Goal: Information Seeking & Learning: Learn about a topic

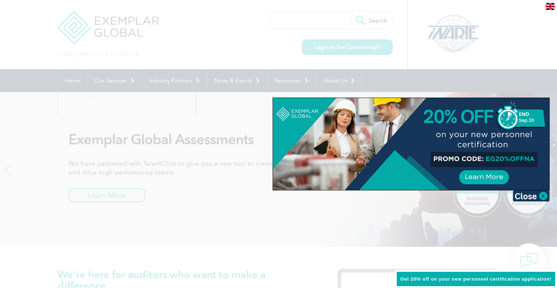
click at [164, 39] on div at bounding box center [278, 144] width 557 height 288
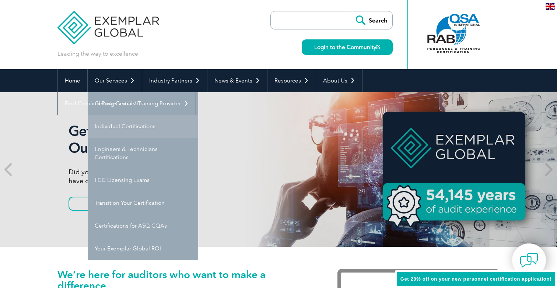
click at [135, 124] on link "Individual Certifications" at bounding box center [143, 126] width 110 height 23
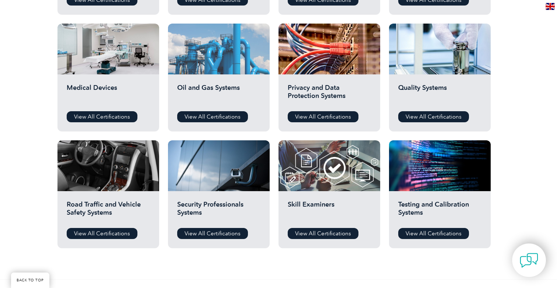
scroll to position [504, 0]
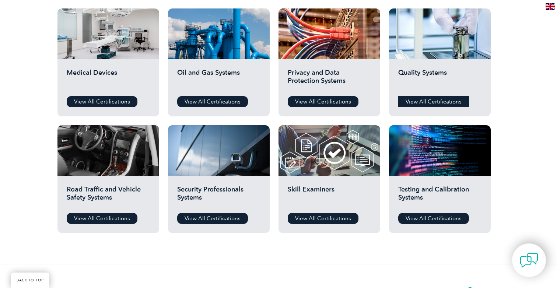
click at [441, 103] on link "View All Certifications" at bounding box center [433, 101] width 71 height 11
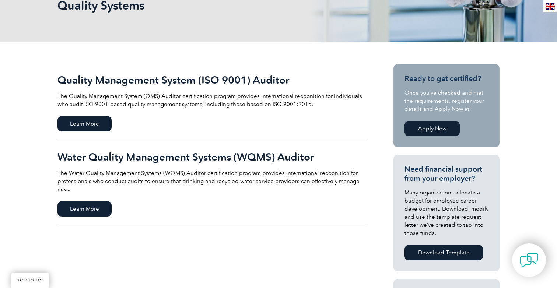
scroll to position [124, 0]
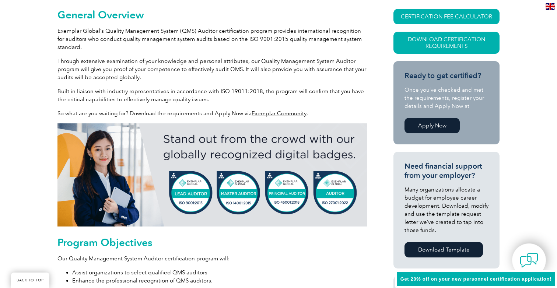
scroll to position [206, 0]
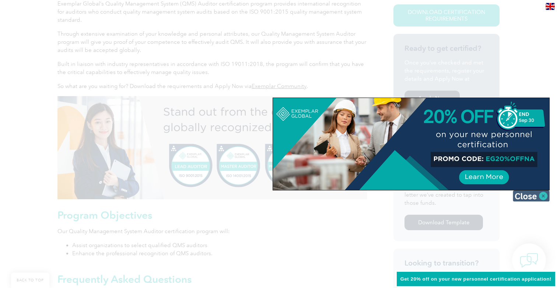
click at [544, 195] on img at bounding box center [531, 195] width 37 height 11
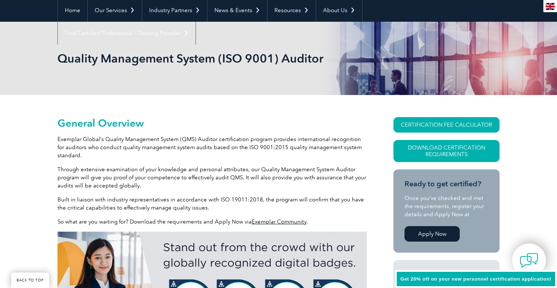
scroll to position [71, 0]
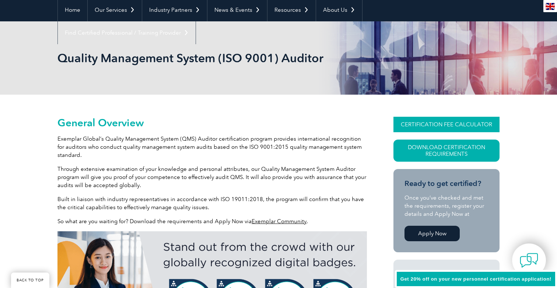
click at [470, 123] on link "CERTIFICATION FEE CALCULATOR" at bounding box center [446, 124] width 106 height 15
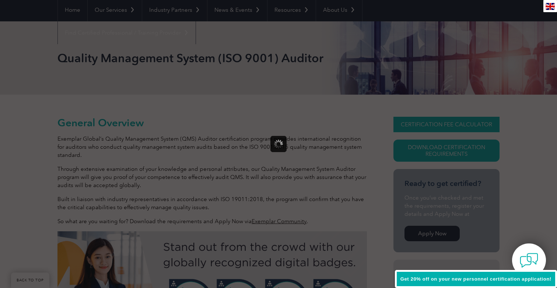
scroll to position [0, 0]
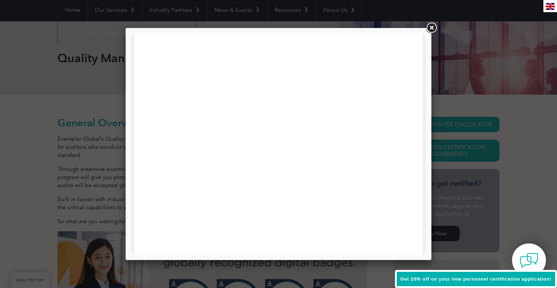
click at [428, 33] on link at bounding box center [431, 27] width 13 height 13
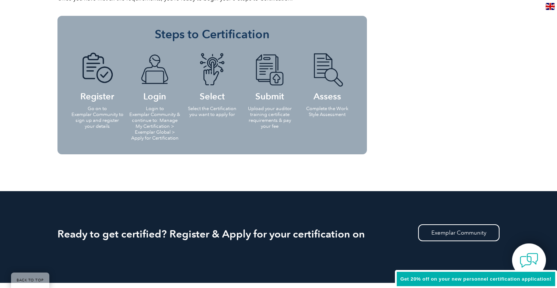
scroll to position [736, 0]
